Goal: Transaction & Acquisition: Purchase product/service

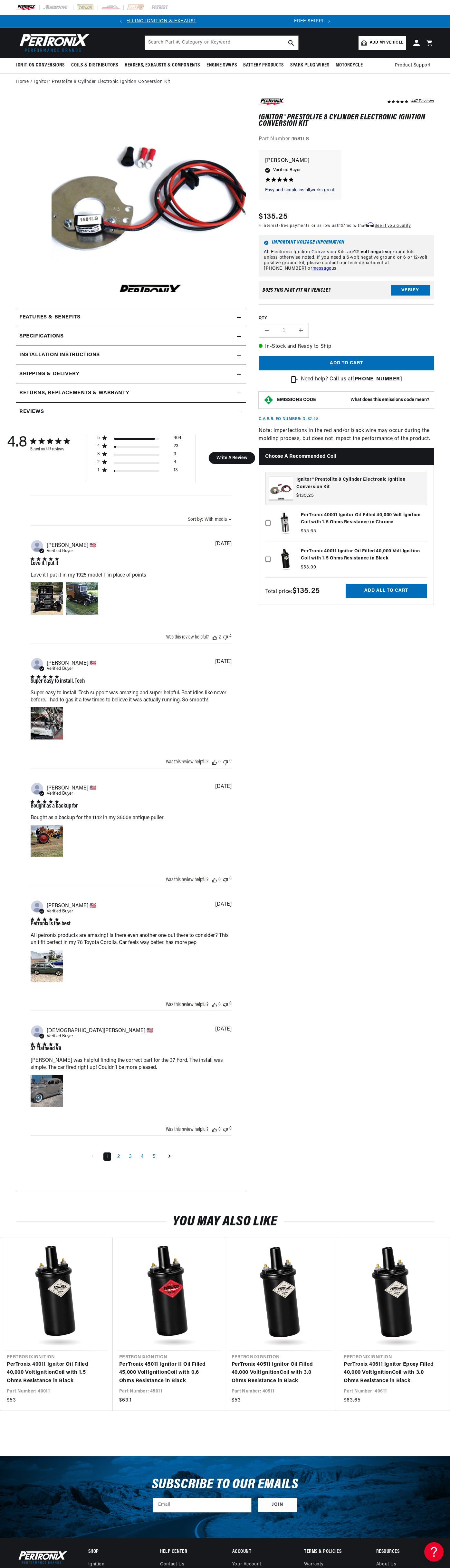
scroll to position [0, 196]
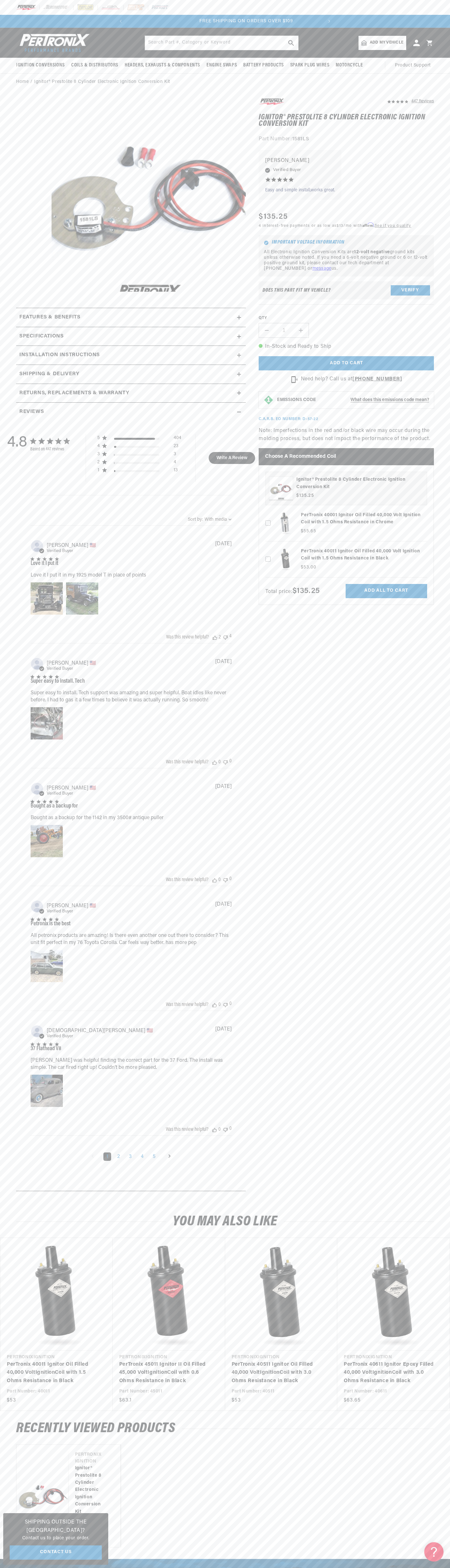
scroll to position [0, 196]
click at [54, 21] on slideshow-component "SHOP BEST SELLING IGNITION & EXHAUST FREE SHIPPING ON ORDERS OVER $109" at bounding box center [225, 21] width 450 height 13
click at [423, 768] on div "447 Reviews" at bounding box center [340, 648] width 189 height 1101
click at [51, 1567] on html "Skip to content Your cart Your cart is empty Get the right parts the first time…" at bounding box center [225, 784] width 450 height 1568
click at [19, 1360] on link "PerTronix 40011 Ignitor Oil Filled 40,000 Volt Ignition Coil with 1.5 Ohms Resi…" at bounding box center [53, 1373] width 93 height 25
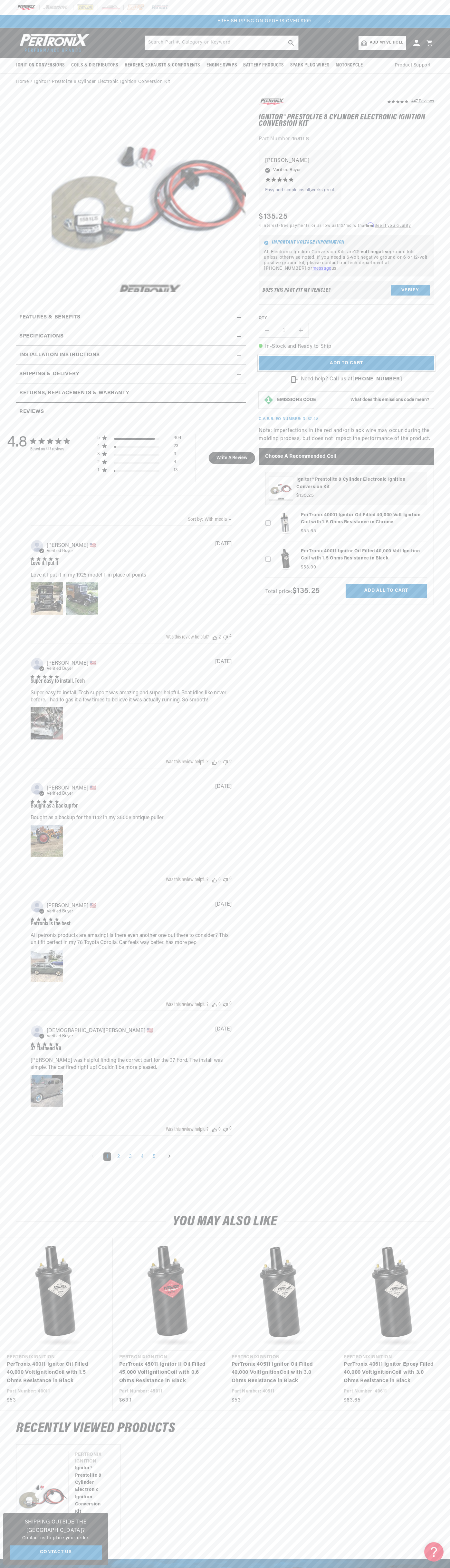
scroll to position [0, 196]
